Goal: Task Accomplishment & Management: Manage account settings

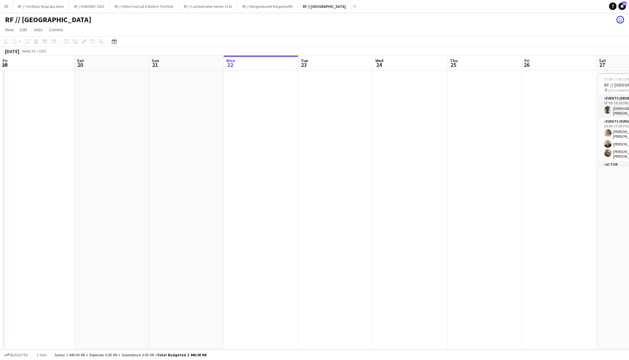
scroll to position [41, 0]
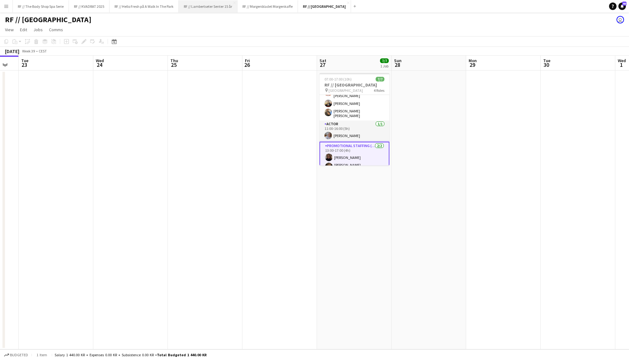
click at [208, 9] on button "RF // Lambertseter Senter 15 år Close" at bounding box center [208, 6] width 59 height 12
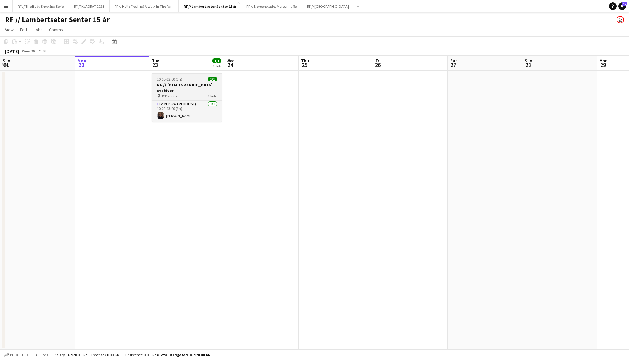
click at [187, 93] on div "pin JCP kontoret 1 Role" at bounding box center [187, 95] width 70 height 5
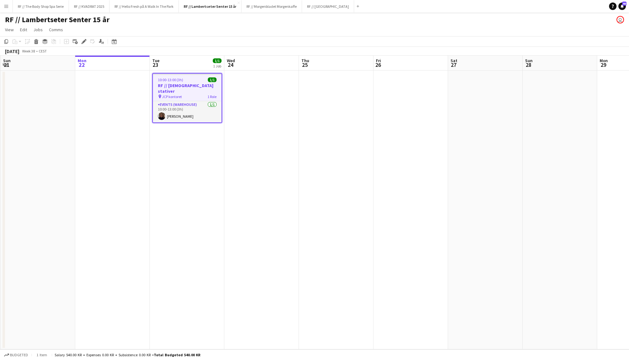
click at [256, 95] on app-date-cell at bounding box center [261, 210] width 75 height 279
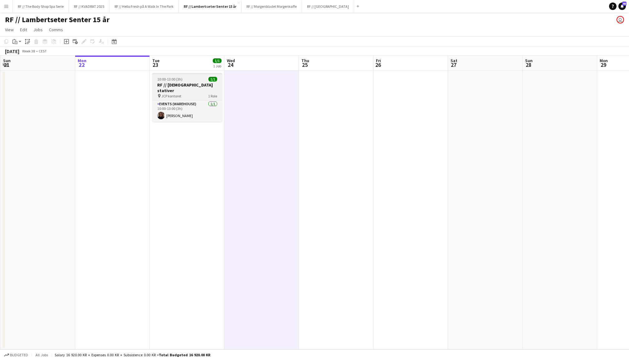
click at [198, 93] on div "pin JCP kontoret 1 Role" at bounding box center [187, 95] width 70 height 5
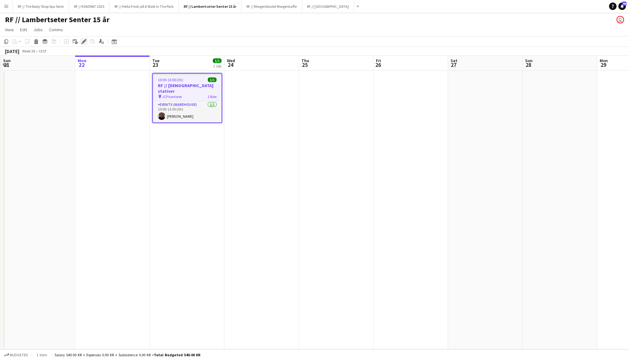
click at [83, 38] on div "Edit" at bounding box center [83, 41] width 7 height 7
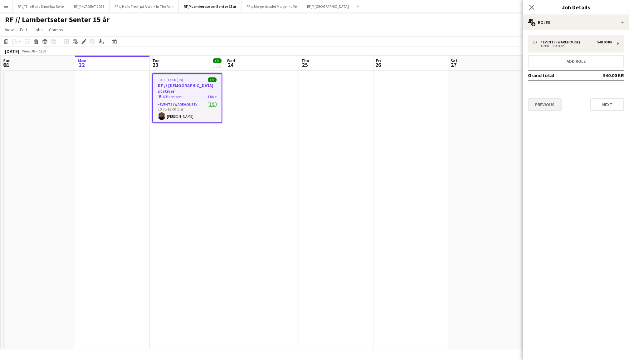
click at [547, 106] on button "Previous" at bounding box center [545, 104] width 34 height 12
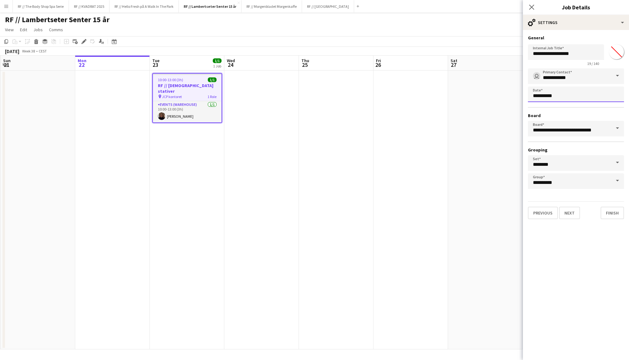
click at [550, 98] on body "Menu Boards Boards Boards All jobs Status Workforce Workforce My Workforce Recr…" at bounding box center [314, 180] width 629 height 360
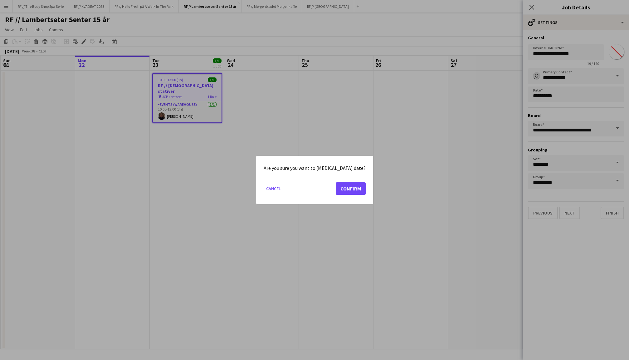
click at [348, 185] on button "Confirm" at bounding box center [351, 188] width 30 height 12
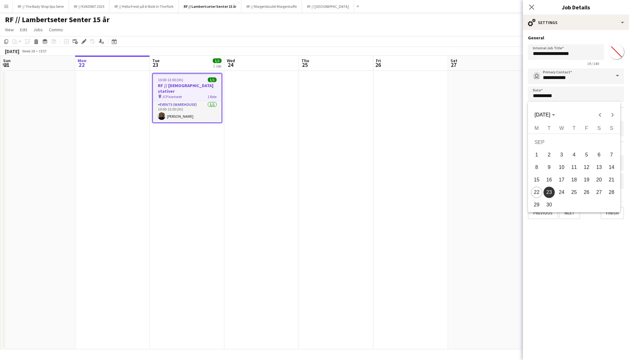
click at [557, 194] on span "24" at bounding box center [561, 192] width 11 height 11
type input "**********"
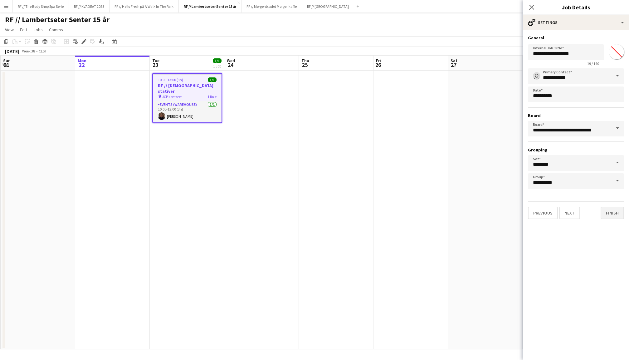
click at [614, 214] on button "Finish" at bounding box center [612, 213] width 23 height 12
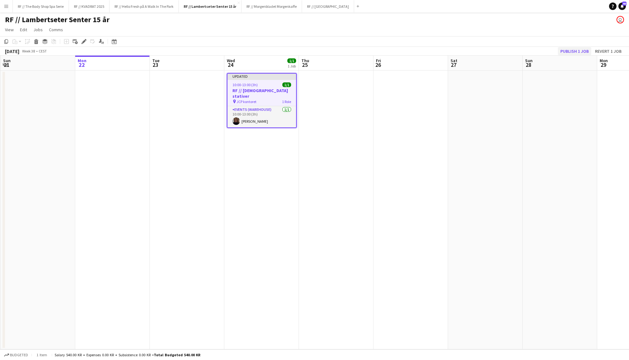
click at [574, 52] on button "Publish 1 job" at bounding box center [574, 51] width 33 height 8
